Goal: Task Accomplishment & Management: Manage account settings

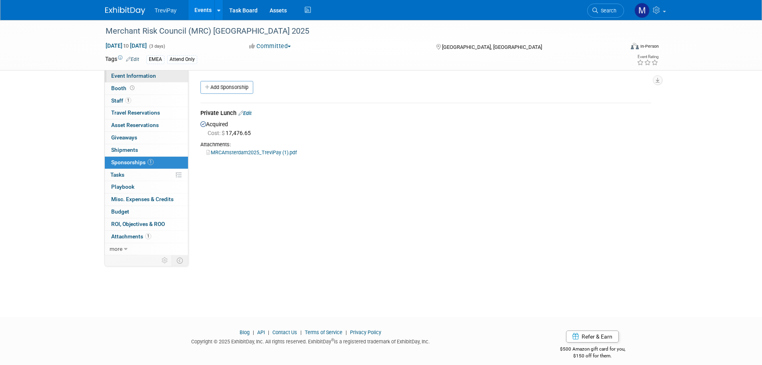
click at [140, 76] on span "Event Information" at bounding box center [133, 75] width 45 height 6
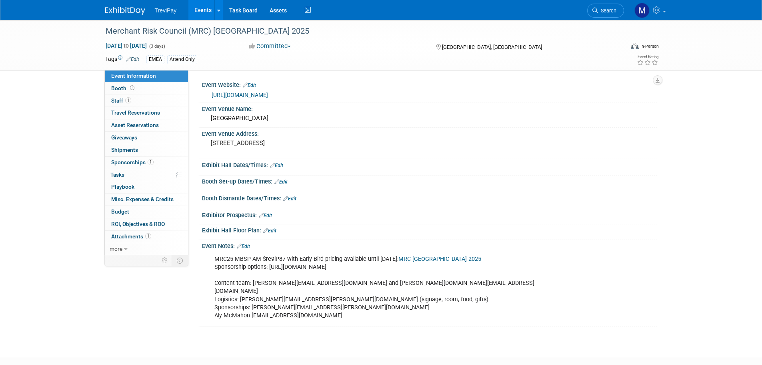
click at [267, 271] on div "MRC25-MBSP-AM-$re9iP87 with Early Bird pricing available until [DATE]: MRC Amst…" at bounding box center [389, 287] width 361 height 72
click at [247, 248] on link "Edit" at bounding box center [243, 246] width 13 height 6
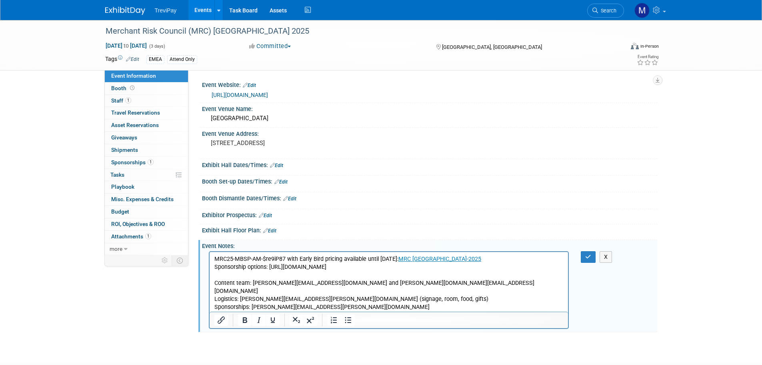
click at [490, 261] on p "MRC25-MBSP-AM-$re9iP87 with Early Bird pricing available until [DATE]: MRC Amst…" at bounding box center [389, 287] width 350 height 64
click at [217, 258] on p "MRC25-MBSP-AM-$re9iP87 with Early Bird pricing available until [DATE]: MRC Amst…" at bounding box center [389, 287] width 350 height 64
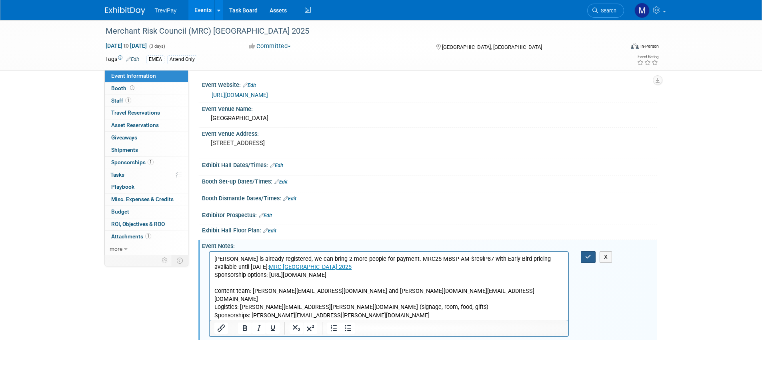
click at [587, 256] on icon "button" at bounding box center [589, 257] width 6 height 6
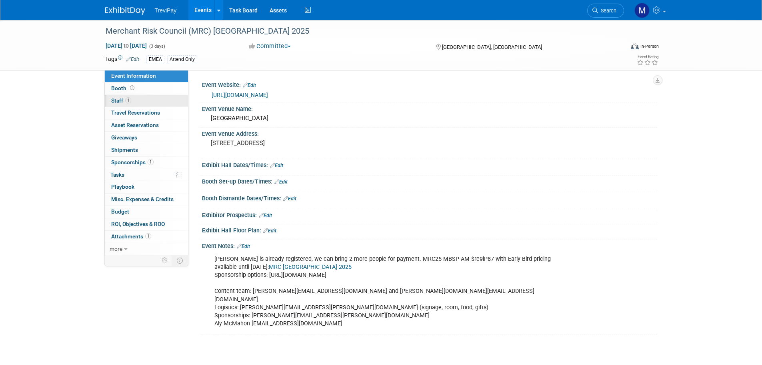
click at [143, 101] on link "1 Staff 1" at bounding box center [146, 101] width 83 height 12
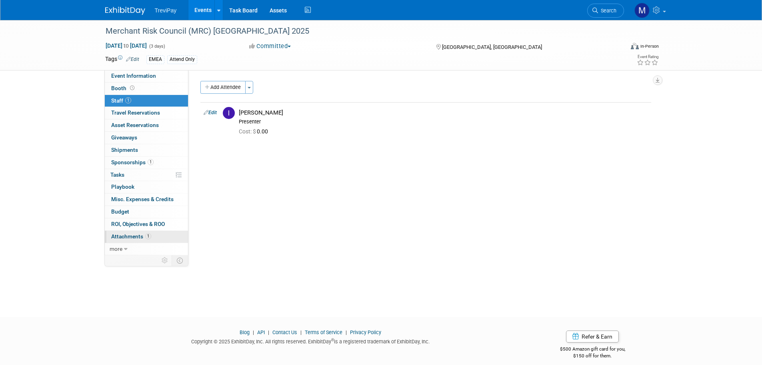
click at [131, 234] on span "Attachments 1" at bounding box center [131, 236] width 40 height 6
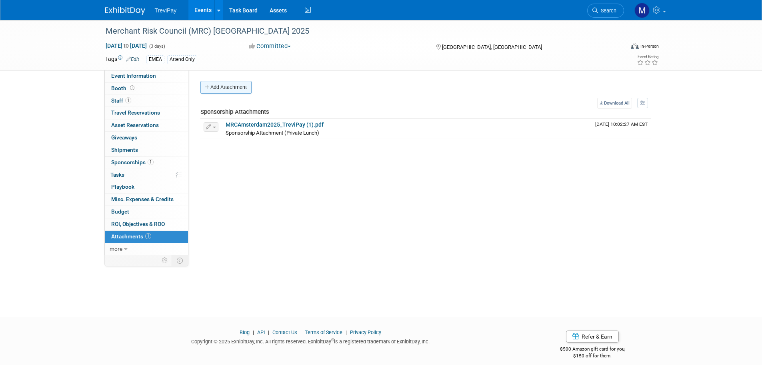
click at [218, 85] on button "Add Attachment" at bounding box center [226, 87] width 51 height 13
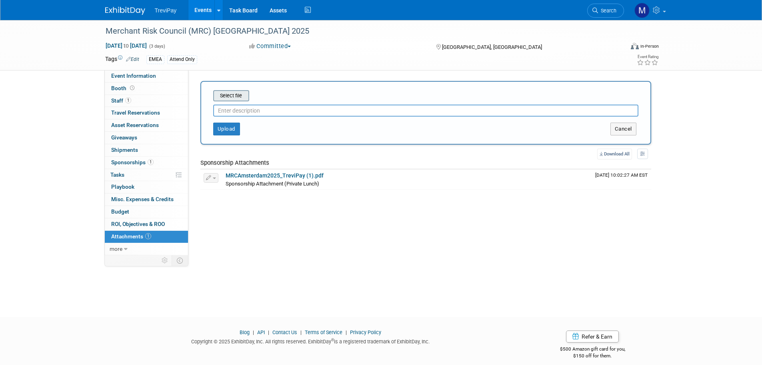
click at [229, 98] on input "file" at bounding box center [200, 96] width 95 height 10
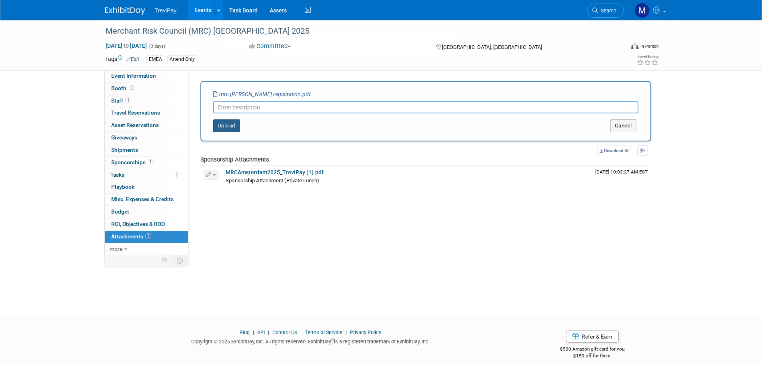
click at [227, 124] on button "Upload" at bounding box center [226, 125] width 27 height 13
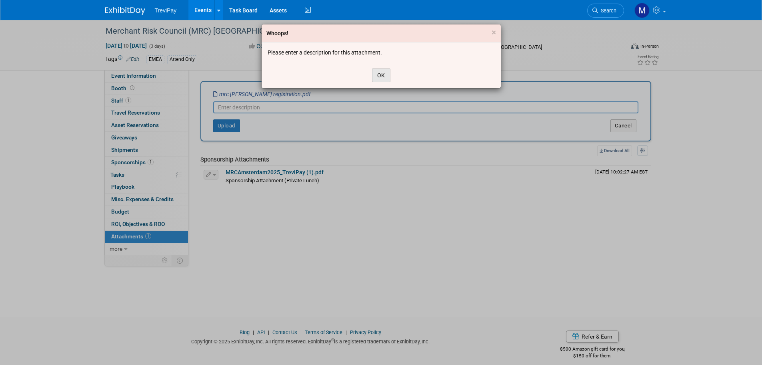
click at [382, 74] on button "OK" at bounding box center [381, 75] width 18 height 14
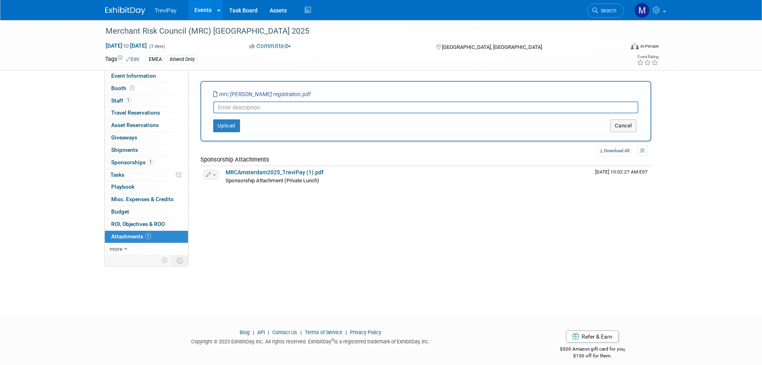
click at [261, 106] on input "text" at bounding box center [425, 107] width 425 height 12
type input "[PERSON_NAME] registration"
click at [232, 125] on button "Upload" at bounding box center [226, 125] width 27 height 13
